Goal: Task Accomplishment & Management: Manage account settings

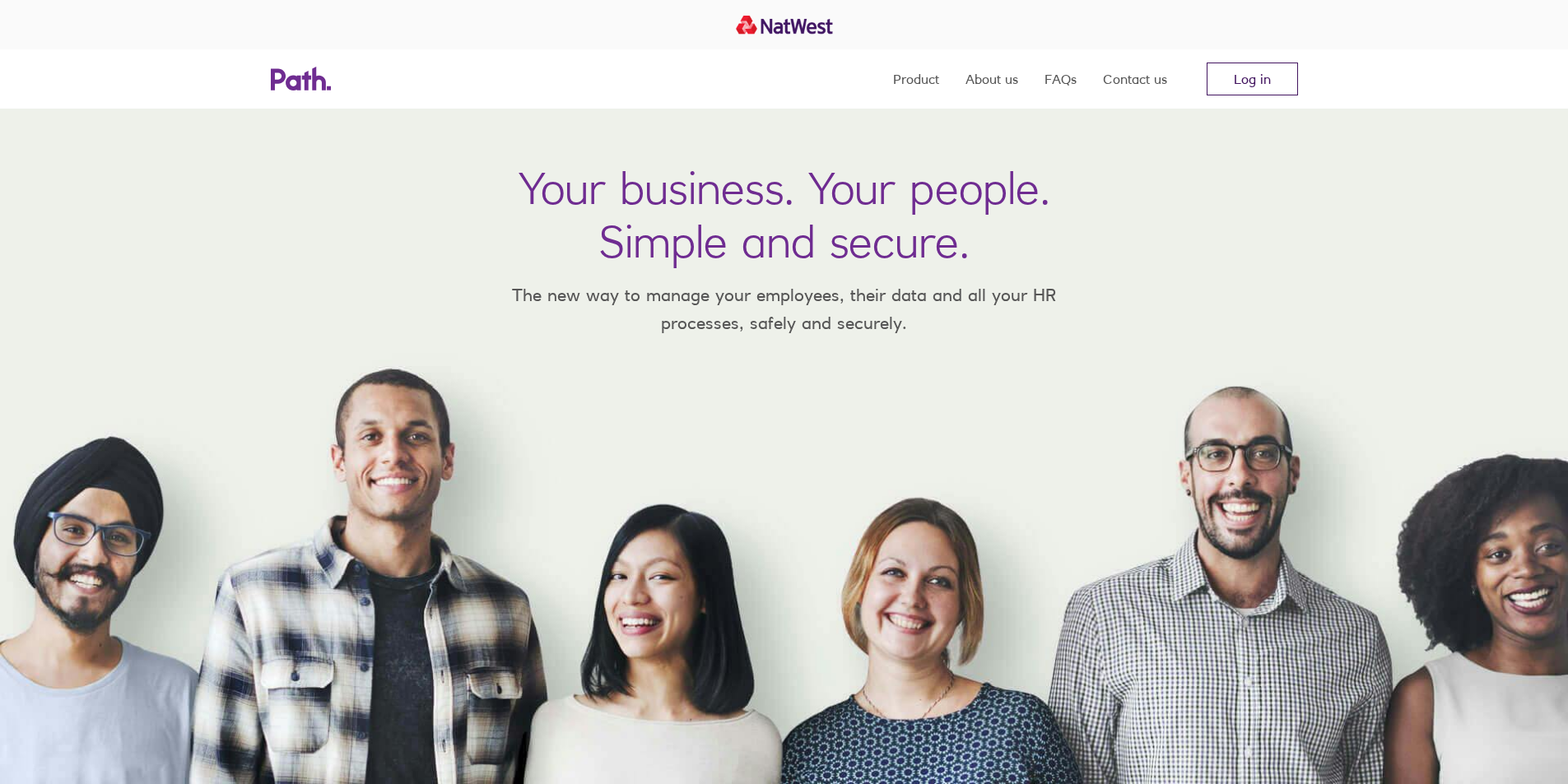
click at [1262, 79] on link "Log in" at bounding box center [1252, 79] width 92 height 33
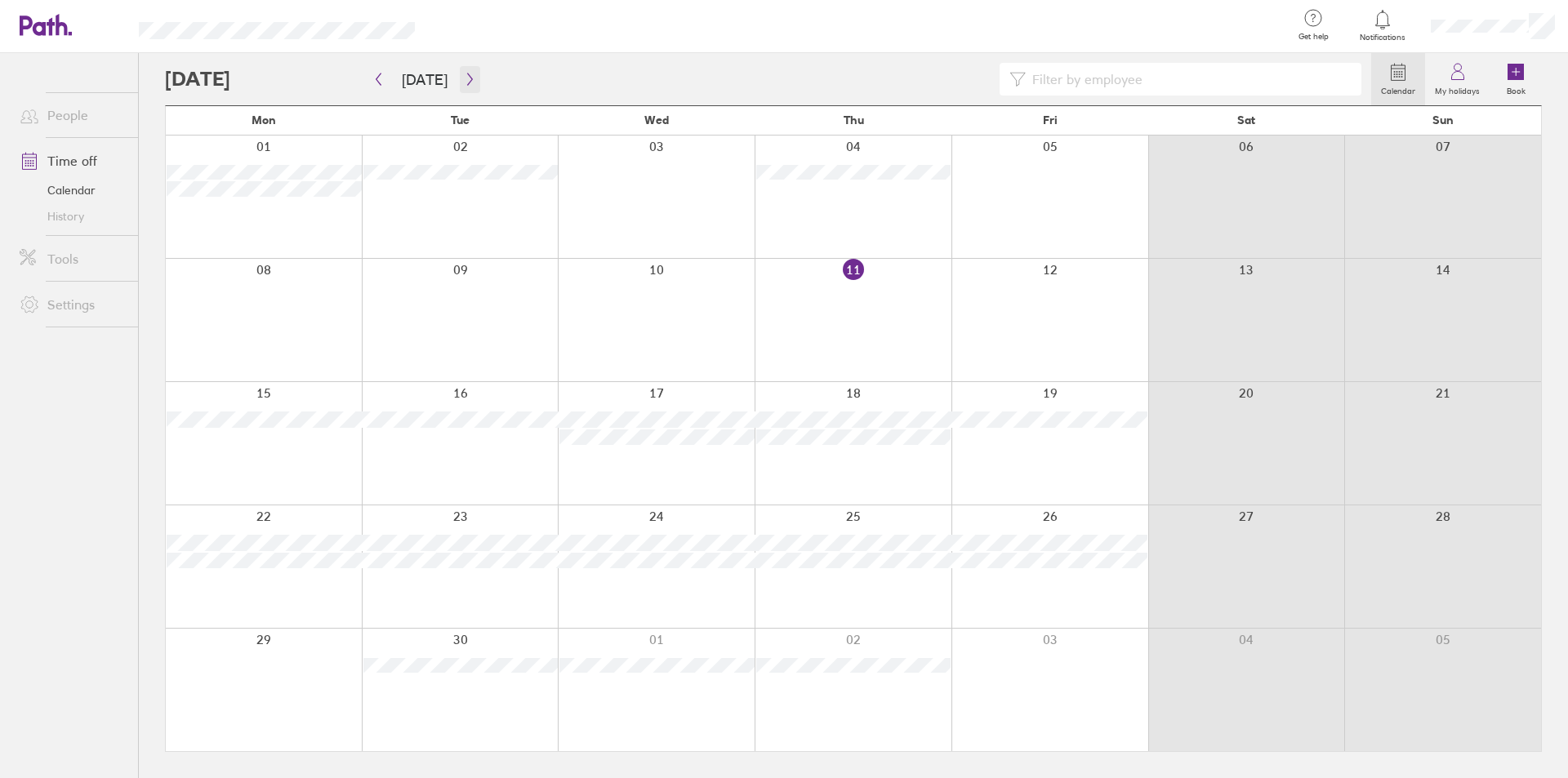
click at [468, 79] on icon "button" at bounding box center [469, 79] width 4 height 12
click at [461, 72] on button "button" at bounding box center [469, 79] width 21 height 27
click at [464, 72] on icon "button" at bounding box center [470, 79] width 12 height 13
click at [419, 77] on button "Today" at bounding box center [425, 79] width 72 height 27
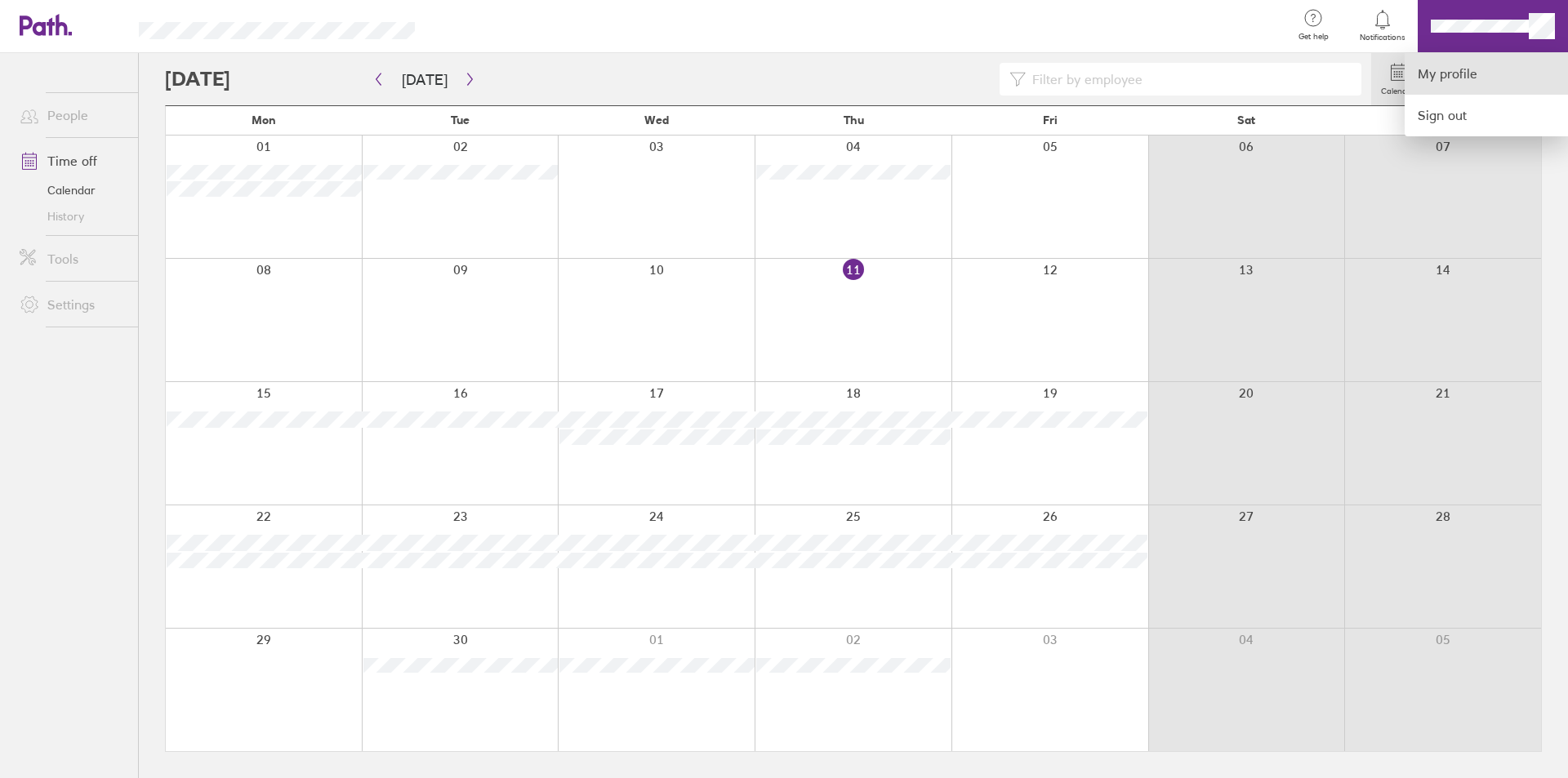
click at [1436, 72] on link "My profile" at bounding box center [1486, 73] width 163 height 42
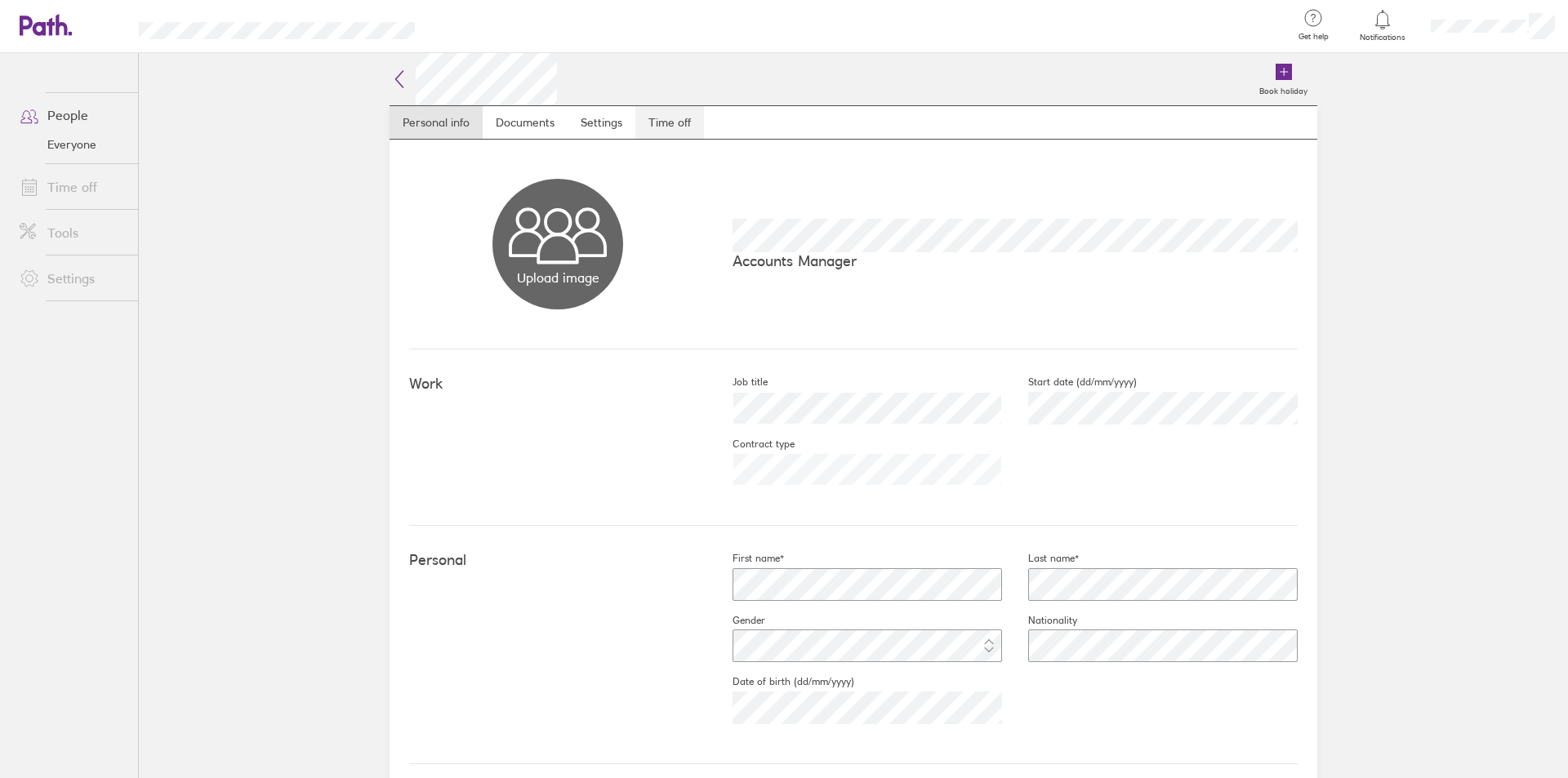
click at [668, 120] on link "Time off" at bounding box center [669, 122] width 69 height 33
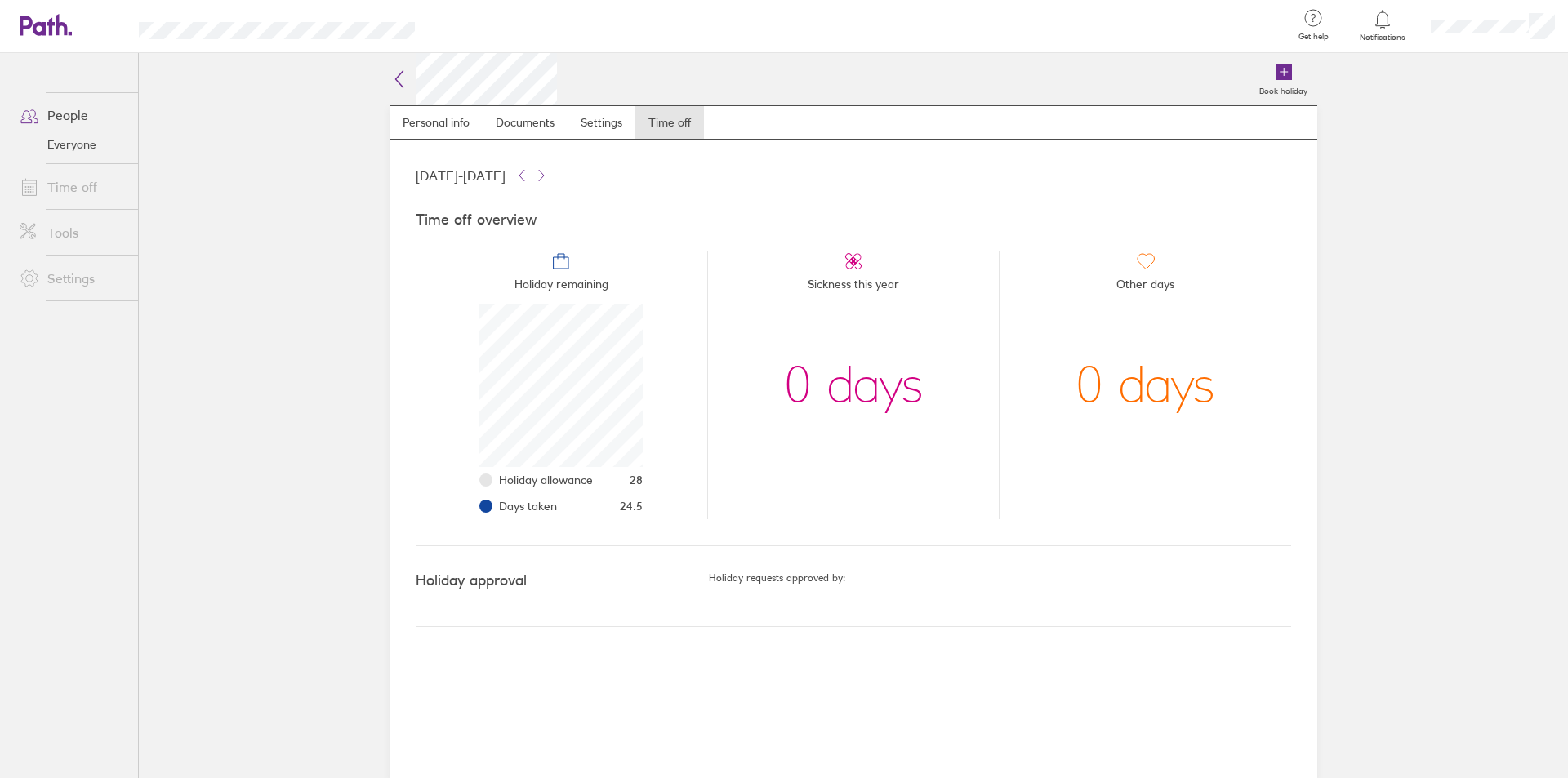
scroll to position [163, 163]
click at [528, 172] on icon at bounding box center [522, 175] width 13 height 13
click at [548, 175] on icon at bounding box center [541, 175] width 13 height 13
click at [528, 176] on icon at bounding box center [522, 175] width 13 height 13
click at [528, 172] on icon at bounding box center [522, 175] width 13 height 13
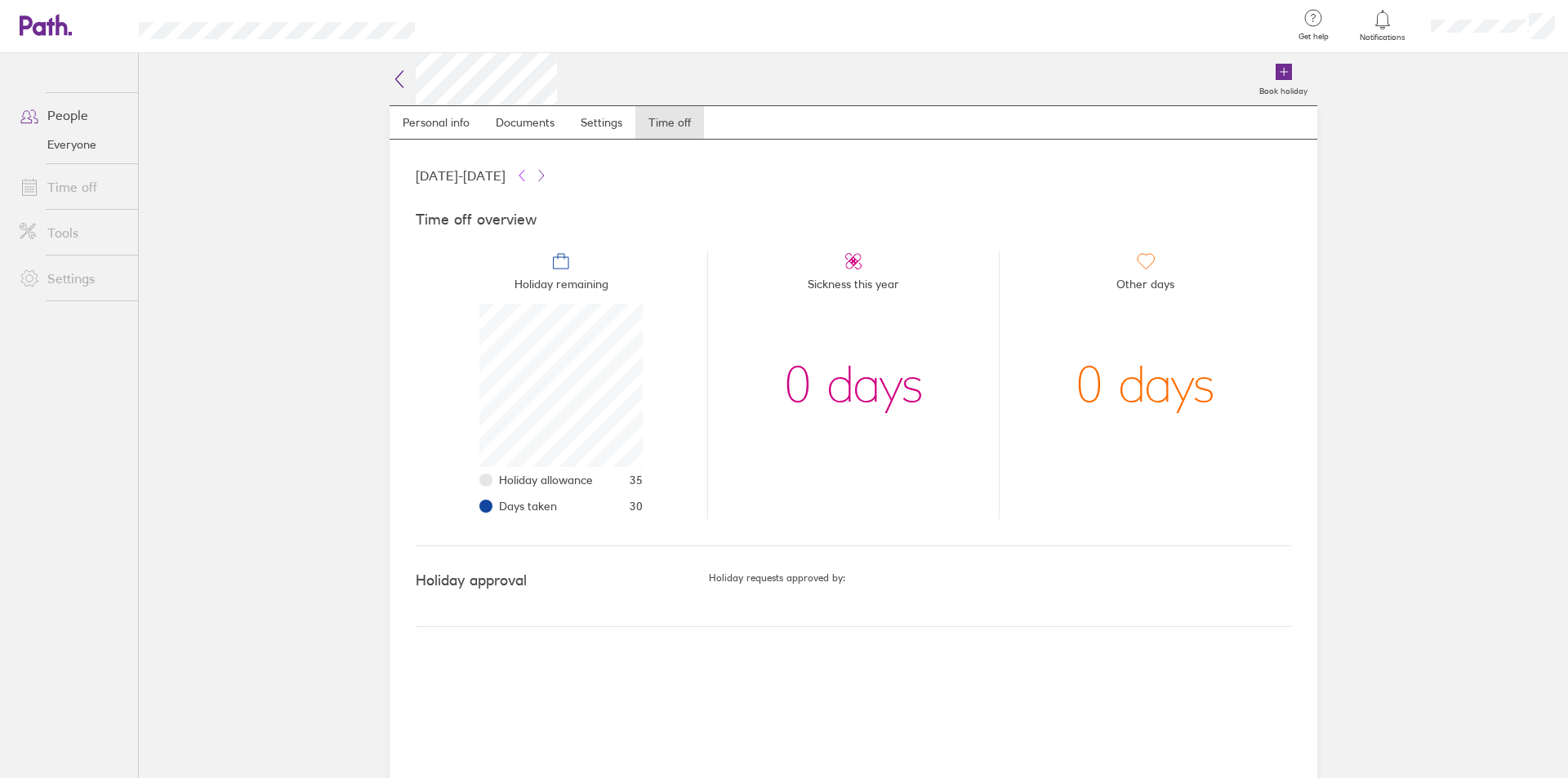
click at [528, 172] on icon at bounding box center [522, 175] width 13 height 13
click at [544, 173] on icon at bounding box center [541, 175] width 4 height 11
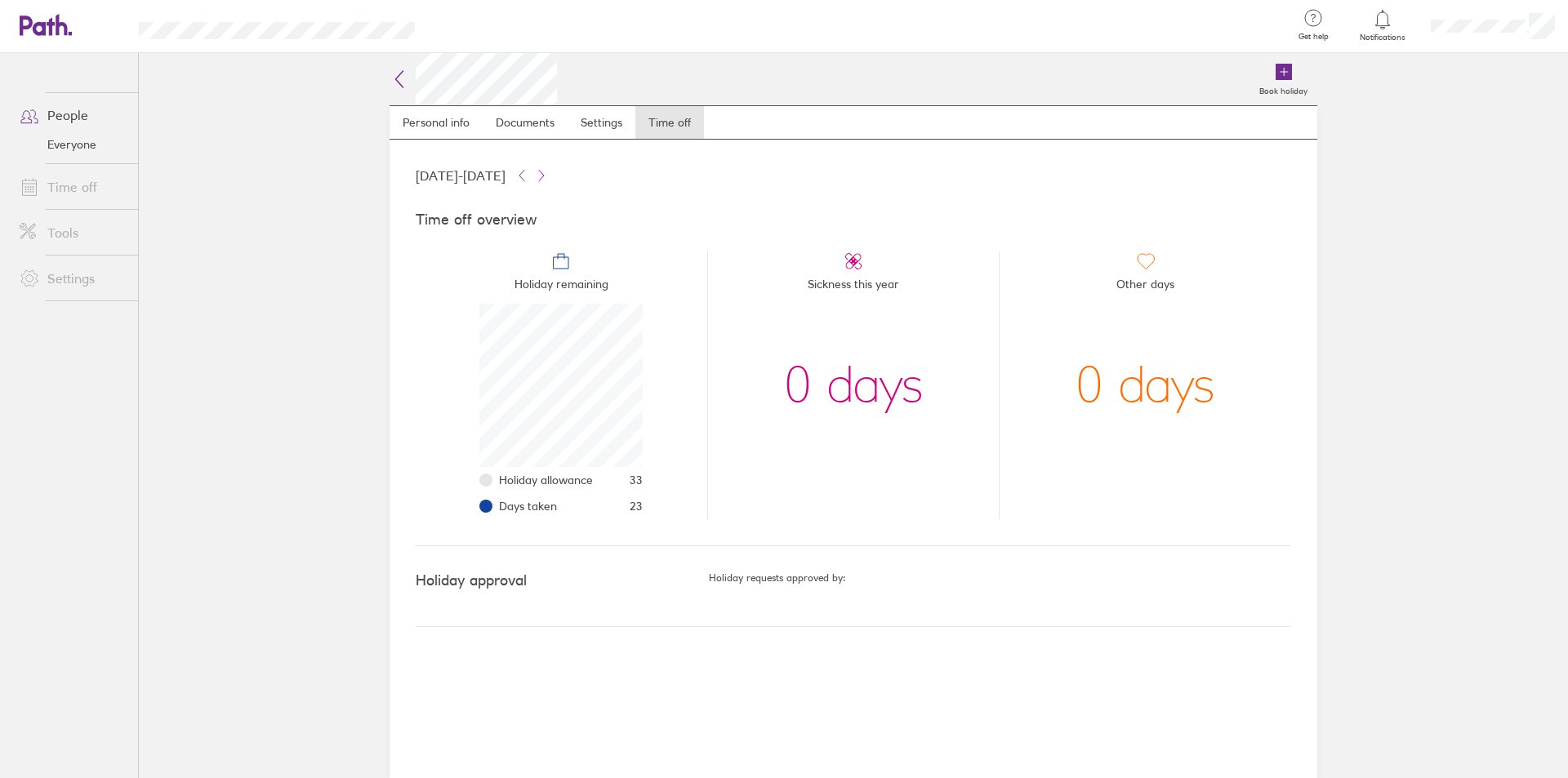
click at [544, 173] on icon at bounding box center [541, 175] width 4 height 11
click at [528, 170] on icon at bounding box center [522, 175] width 13 height 13
click at [548, 170] on icon at bounding box center [541, 175] width 13 height 13
click at [548, 173] on icon at bounding box center [541, 175] width 13 height 13
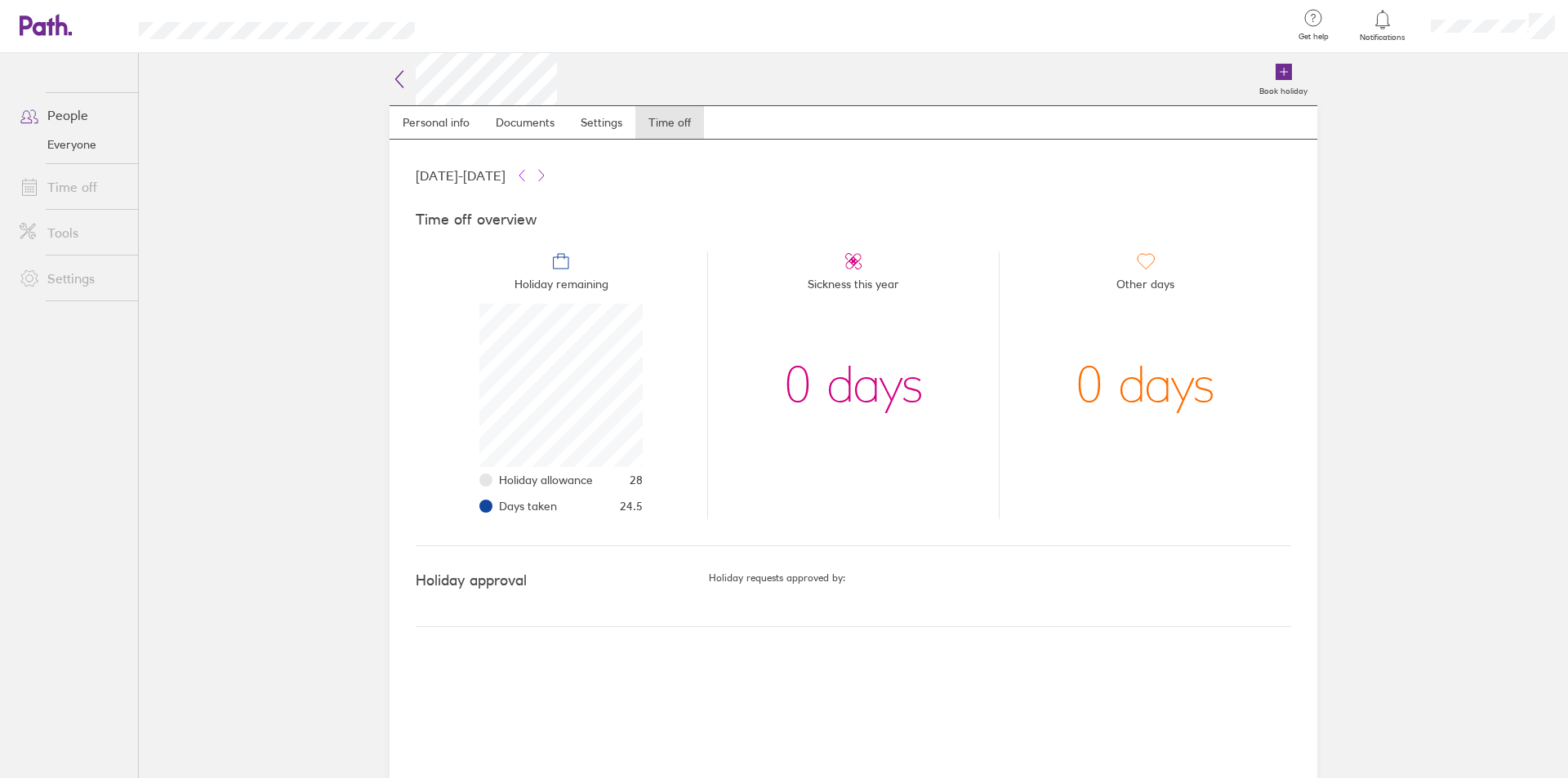
click at [525, 173] on icon at bounding box center [521, 175] width 4 height 11
click at [548, 170] on icon at bounding box center [541, 175] width 13 height 13
click at [622, 170] on div "01 Jan 2025 - 31 Dec 2025" at bounding box center [853, 176] width 875 height 20
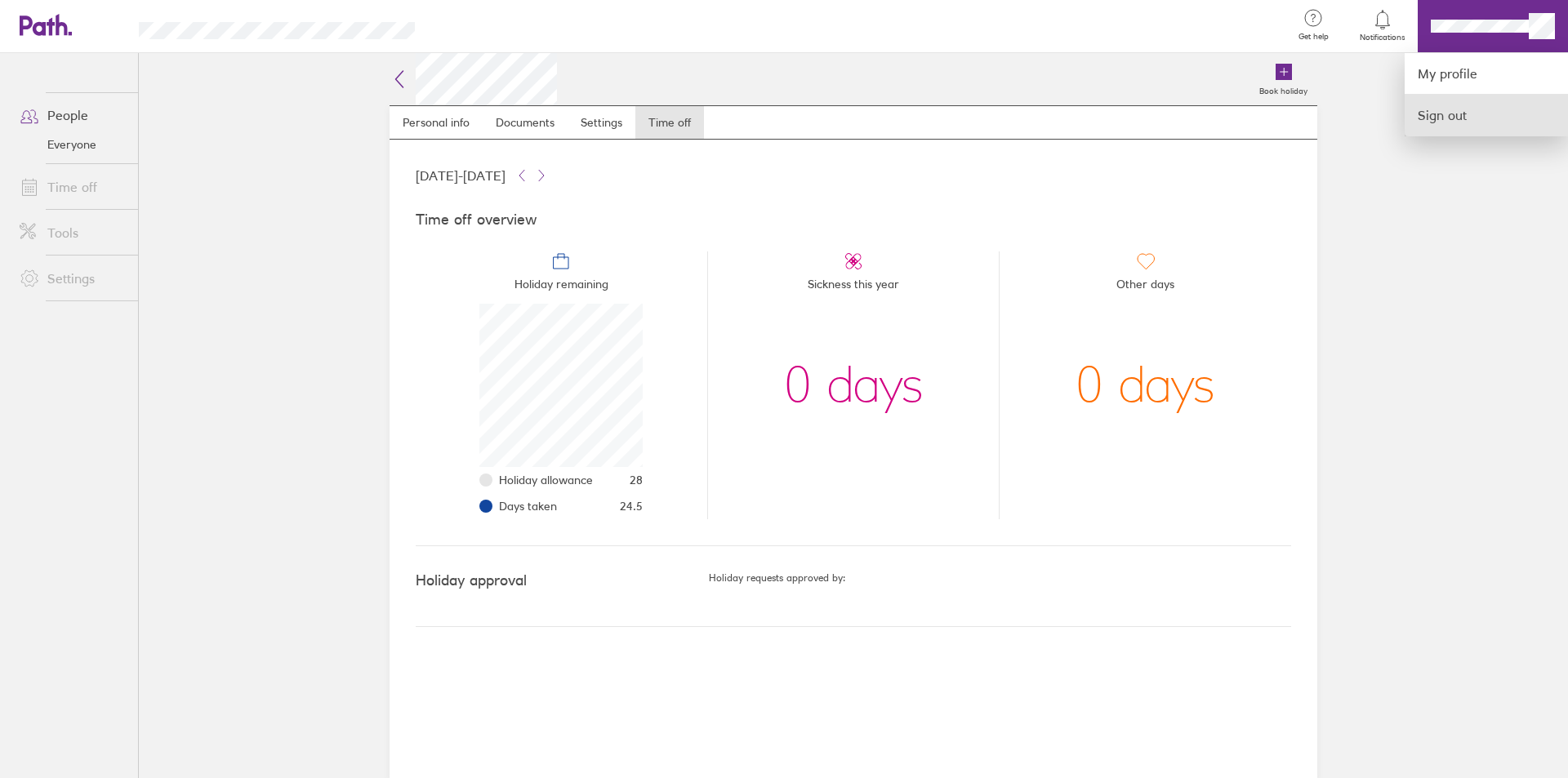
click at [1440, 112] on link "Sign out" at bounding box center [1486, 115] width 163 height 41
